Goal: Information Seeking & Learning: Check status

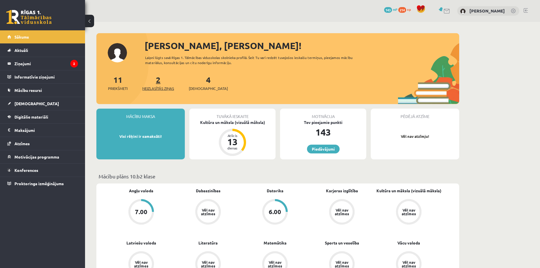
click at [160, 80] on link "2 Neizlasītās ziņas" at bounding box center [158, 83] width 32 height 17
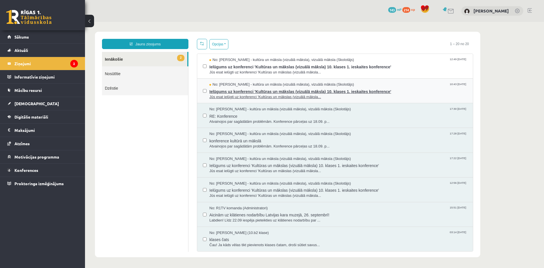
click at [281, 90] on span "Ielūgums uz konferenci 'Kultūras un mākslas (vizuālā māksla) 10. klases 1. iesk…" at bounding box center [338, 90] width 258 height 7
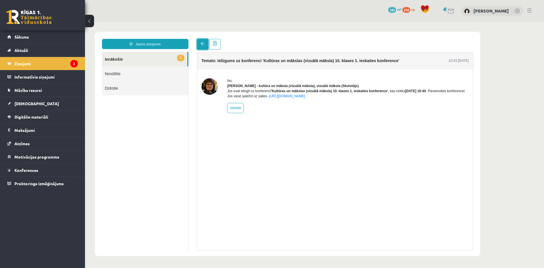
click at [200, 49] on link at bounding box center [202, 44] width 11 height 11
click at [203, 46] on link at bounding box center [202, 44] width 11 height 11
click at [32, 60] on legend "Ziņojumi 2" at bounding box center [45, 63] width 63 height 13
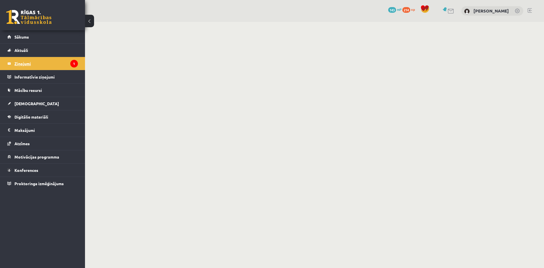
click at [29, 62] on legend "Ziņojumi 1" at bounding box center [45, 63] width 63 height 13
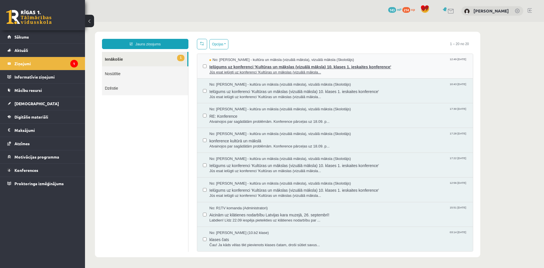
click at [232, 71] on span "Jūs esat ielūgti uz konferenci 'Kultūras un mākslas (vizuālā māksla..." at bounding box center [338, 72] width 258 height 5
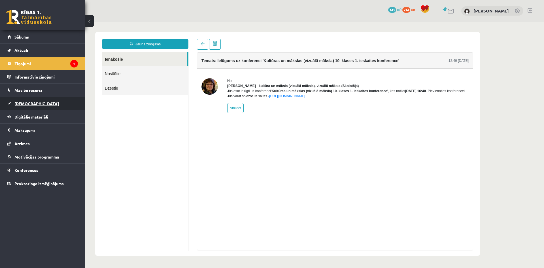
click at [30, 103] on span "[DEMOGRAPHIC_DATA]" at bounding box center [36, 103] width 44 height 5
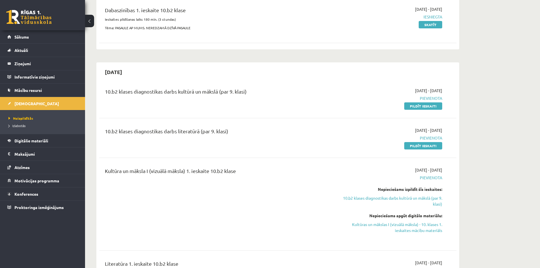
scroll to position [85, 0]
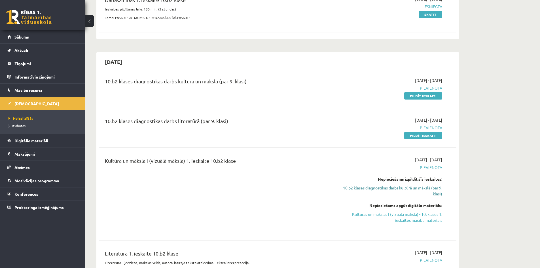
click at [426, 188] on link "10.b2 klases diagnostikas darbs kultūrā un mākslā (par 9. klasi)" at bounding box center [388, 191] width 107 height 12
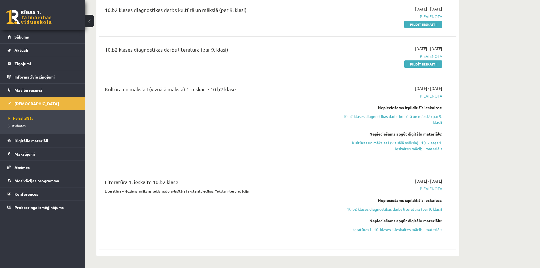
scroll to position [157, 0]
click at [415, 147] on link "Kultūras un mākslas I (vizuālā māksla) - 10. klases 1. ieskaites mācību materiā…" at bounding box center [388, 145] width 107 height 12
